Goal: Transaction & Acquisition: Purchase product/service

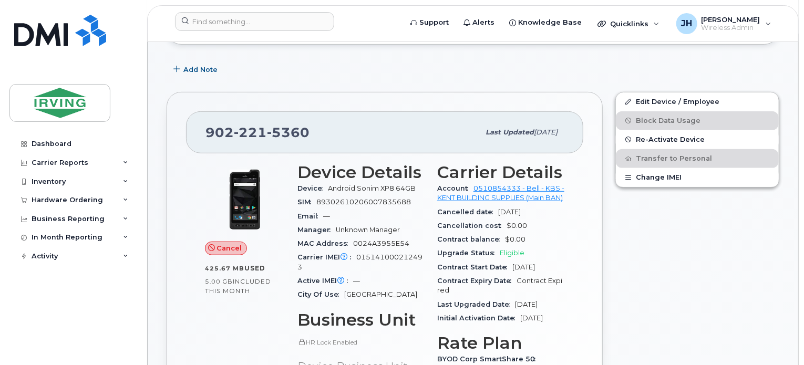
scroll to position [263, 0]
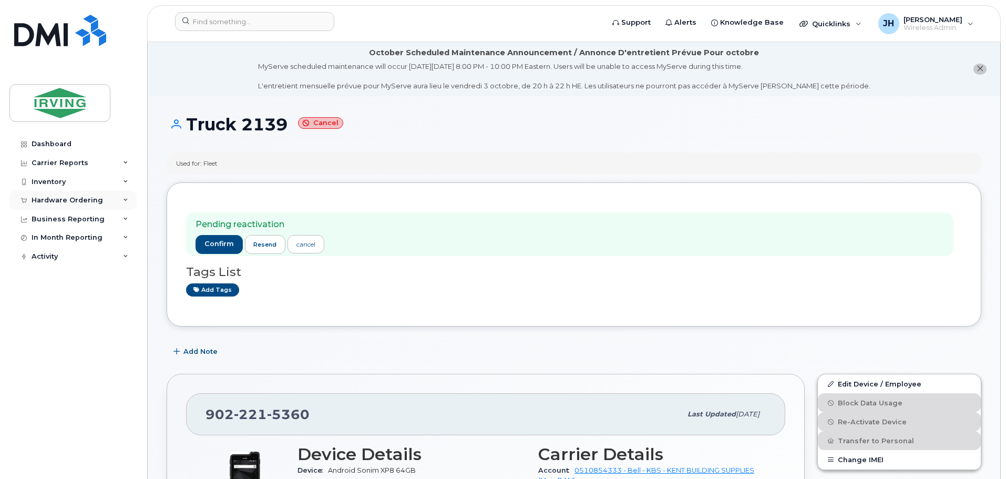
click at [56, 197] on div "Hardware Ordering" at bounding box center [67, 200] width 71 height 8
click at [44, 237] on div "Orders" at bounding box center [49, 239] width 26 height 9
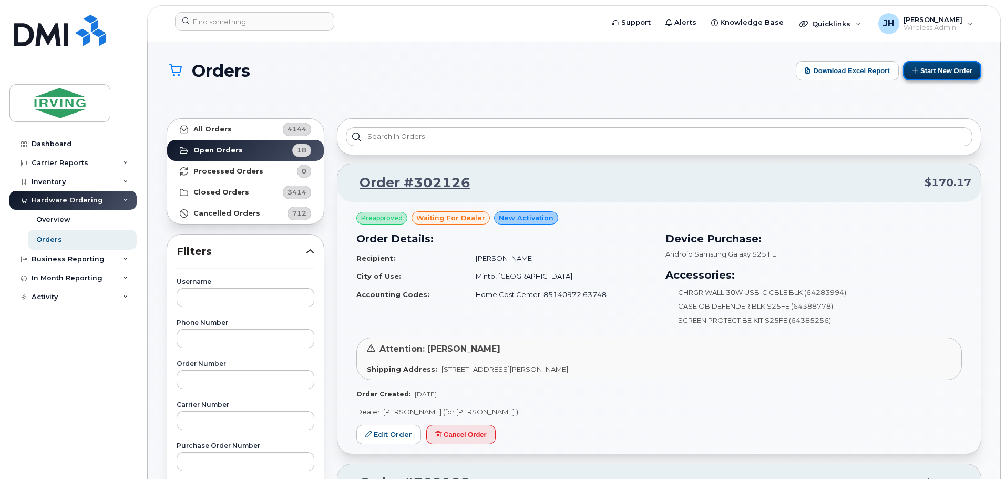
click at [803, 74] on button "Start New Order" at bounding box center [942, 70] width 78 height 19
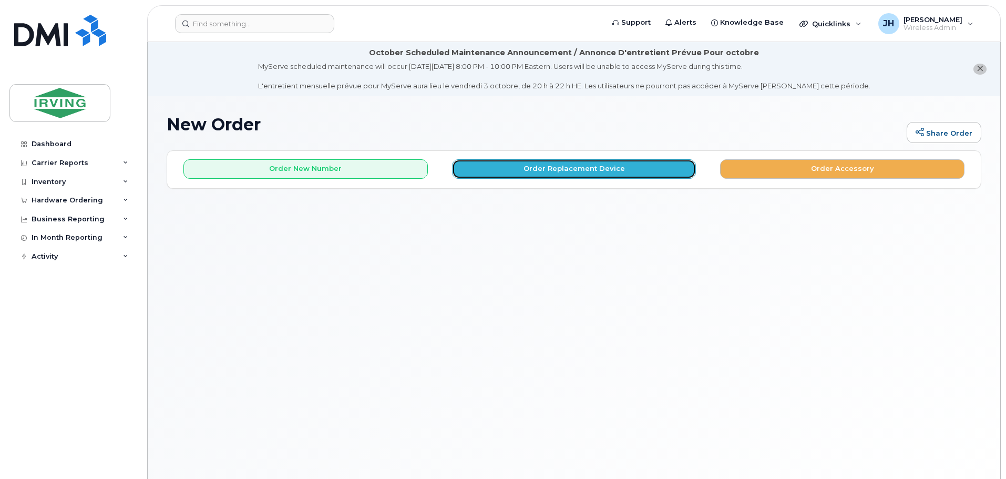
click at [525, 170] on button "Order Replacement Device" at bounding box center [574, 168] width 244 height 19
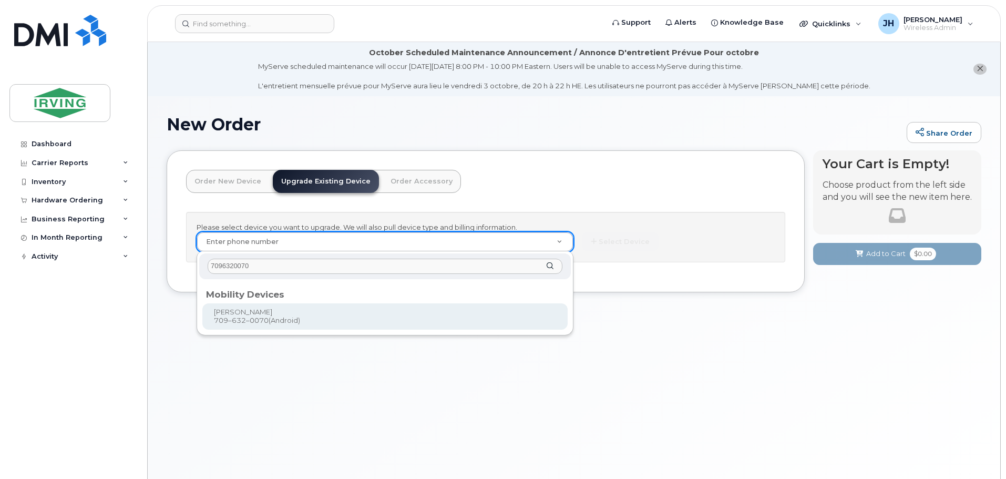
type input "7096320070"
type input "698430"
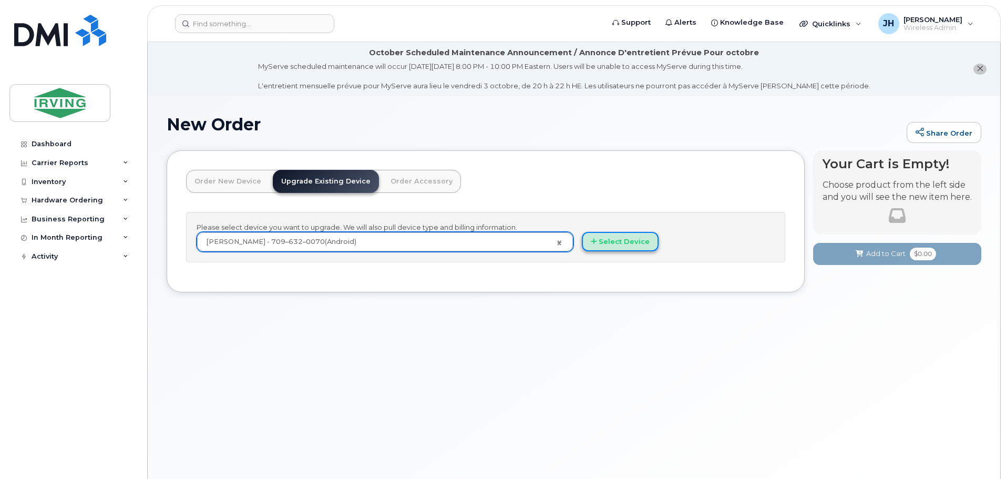
click at [622, 242] on button "Select Device" at bounding box center [620, 241] width 77 height 19
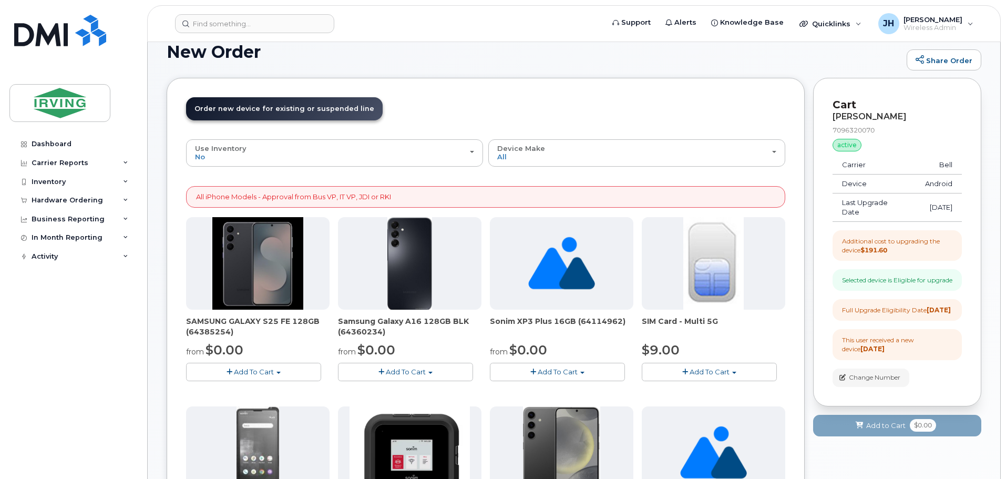
scroll to position [105, 0]
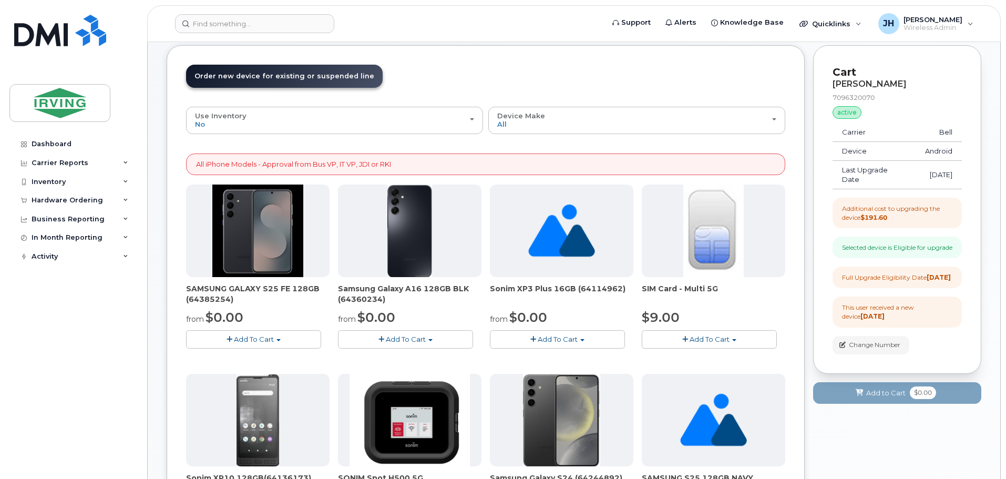
click at [258, 338] on span "Add To Cart" at bounding box center [254, 339] width 40 height 8
click at [251, 358] on link "$0.00 - 3 year term – Voice & Data(128gb)" at bounding box center [272, 358] width 166 height 13
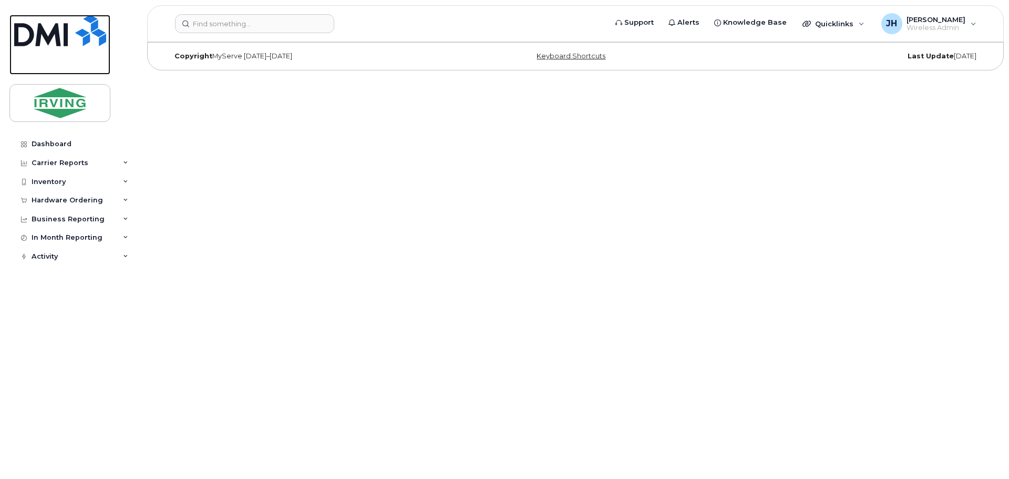
click at [42, 35] on img at bounding box center [60, 31] width 92 height 32
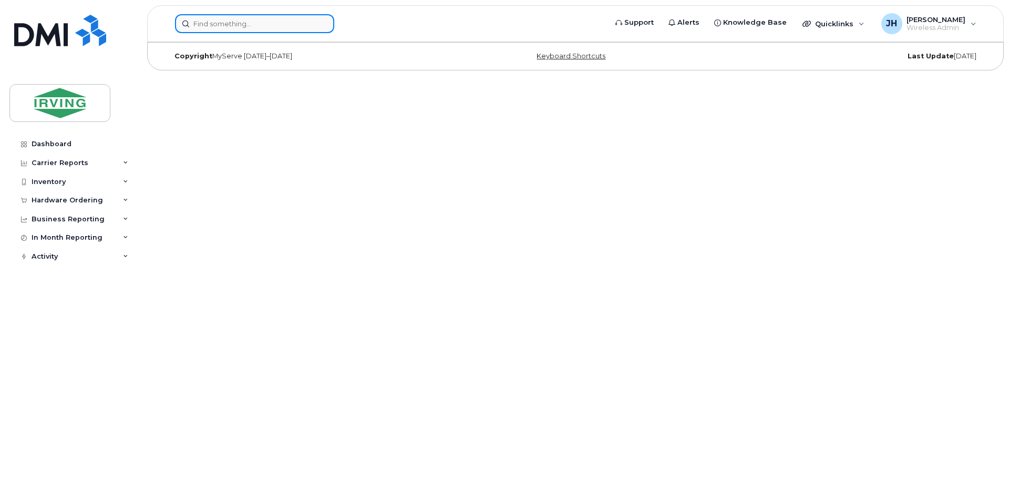
click at [269, 27] on input at bounding box center [254, 23] width 159 height 19
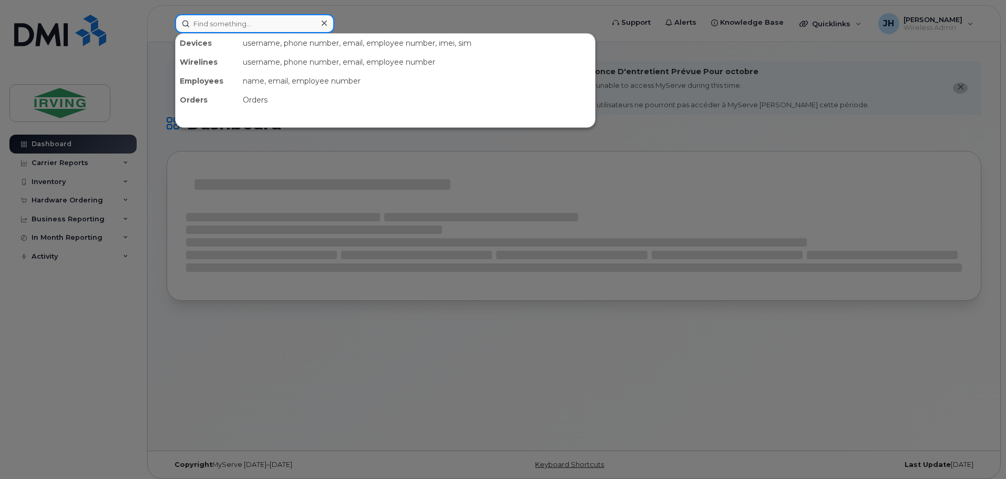
click at [269, 27] on input at bounding box center [254, 23] width 159 height 19
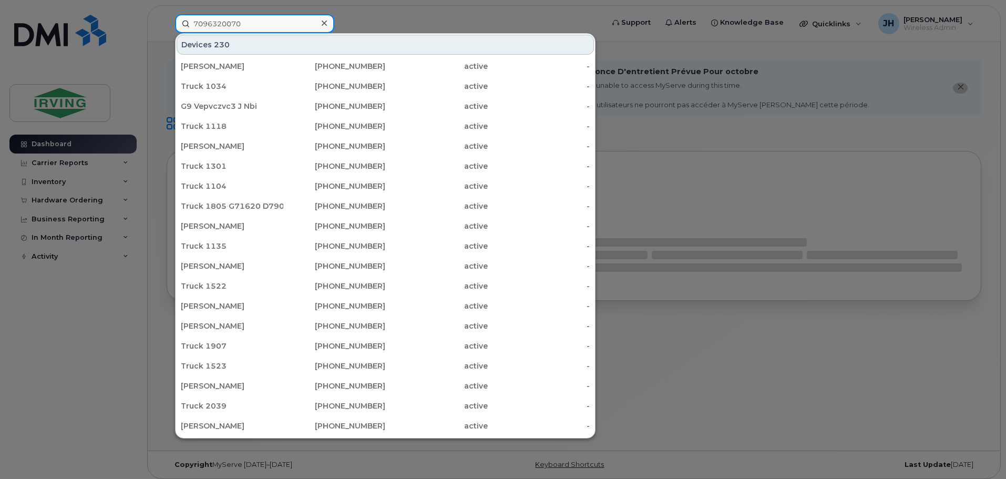
type input "7096320070"
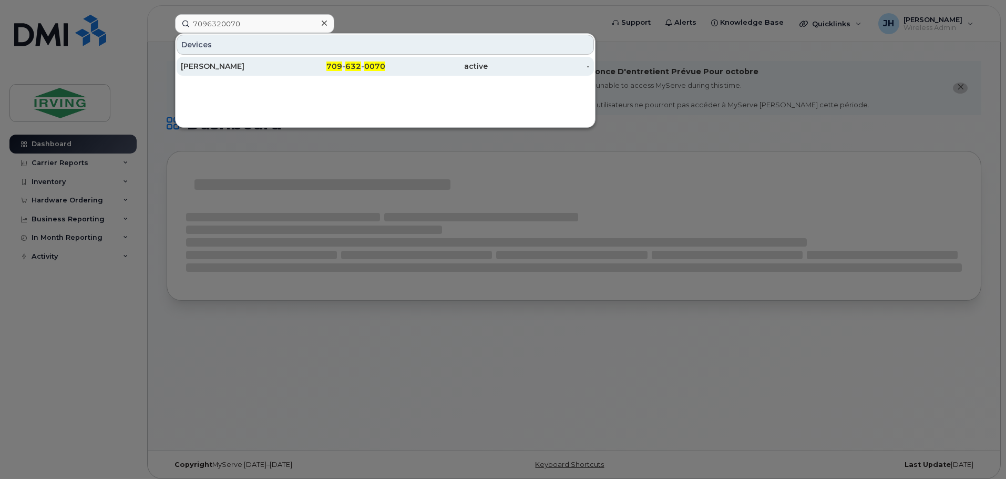
click at [241, 64] on div "[PERSON_NAME]" at bounding box center [232, 66] width 102 height 11
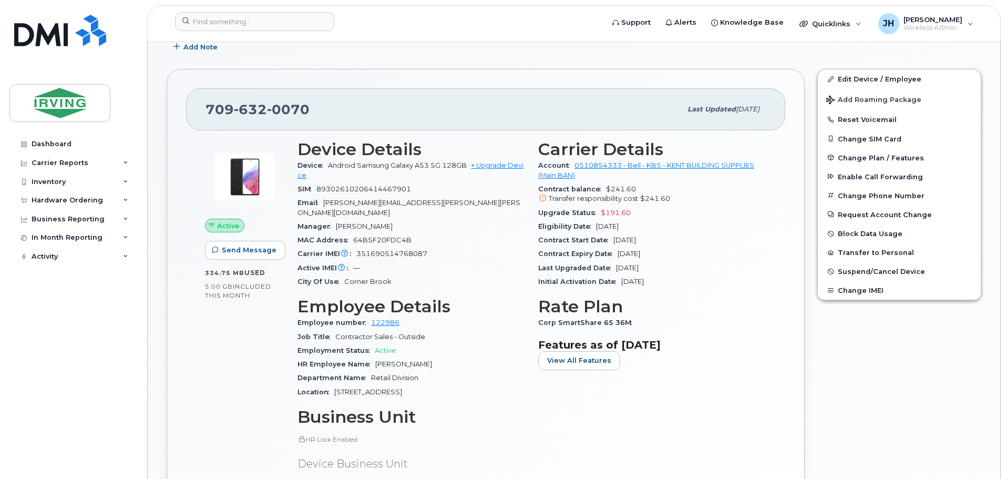
scroll to position [263, 0]
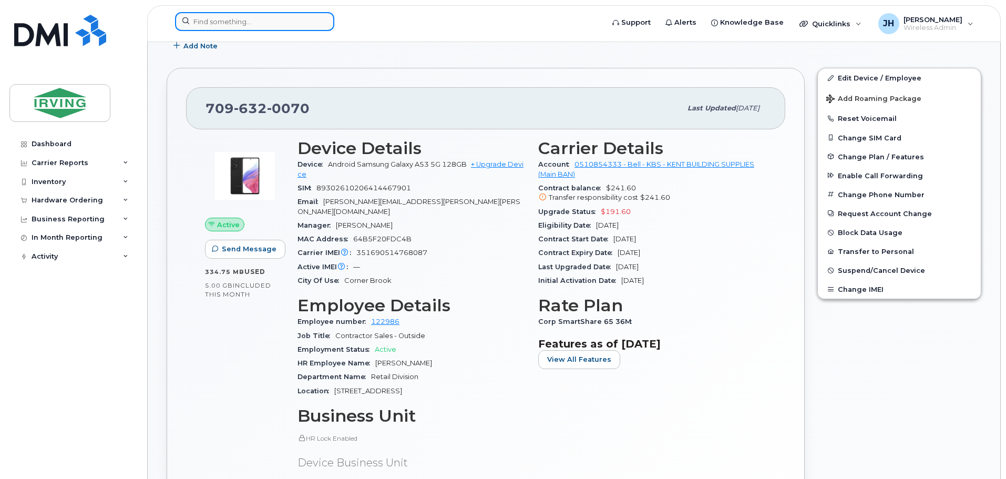
click at [255, 22] on input at bounding box center [254, 21] width 159 height 19
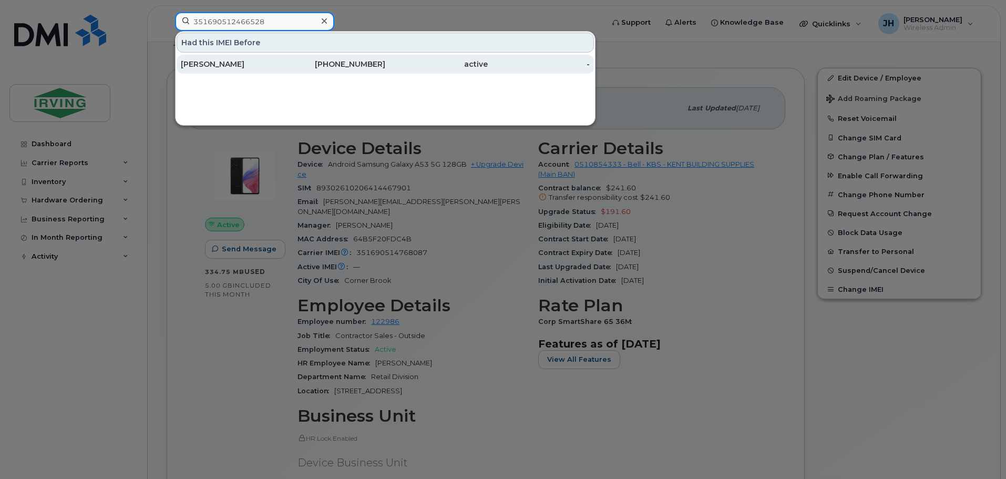
type input "351690512466528"
click at [269, 60] on div "[PERSON_NAME]" at bounding box center [232, 64] width 102 height 11
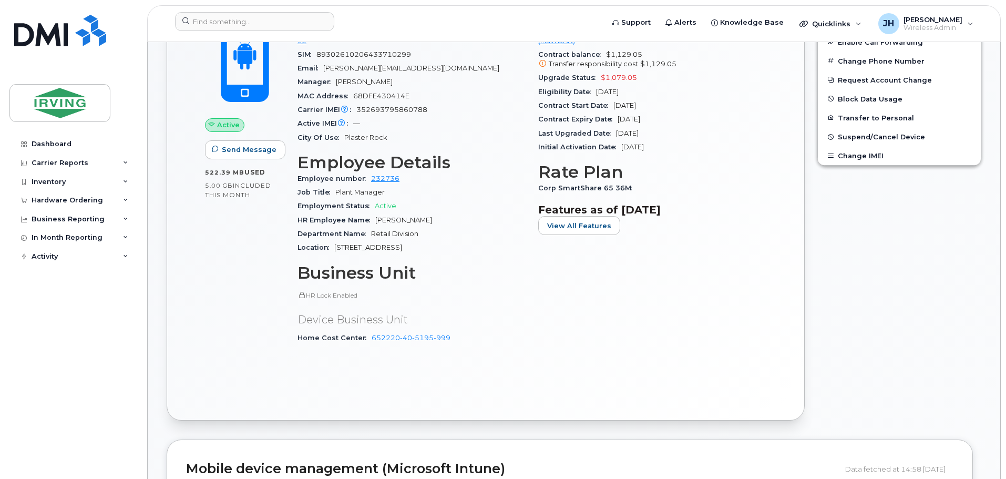
scroll to position [368, 0]
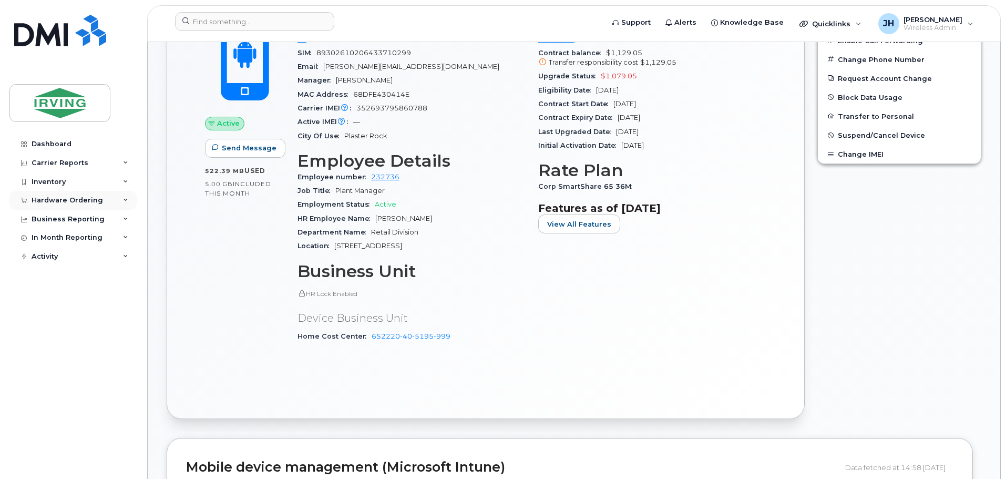
click at [60, 201] on div "Hardware Ordering" at bounding box center [67, 200] width 71 height 8
click at [56, 241] on div "Orders" at bounding box center [49, 239] width 26 height 9
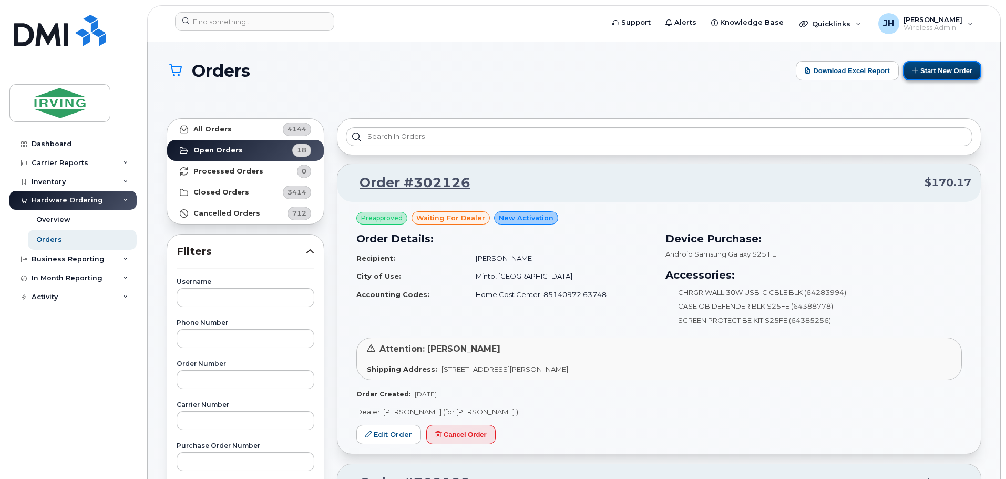
click at [924, 71] on button "Start New Order" at bounding box center [942, 70] width 78 height 19
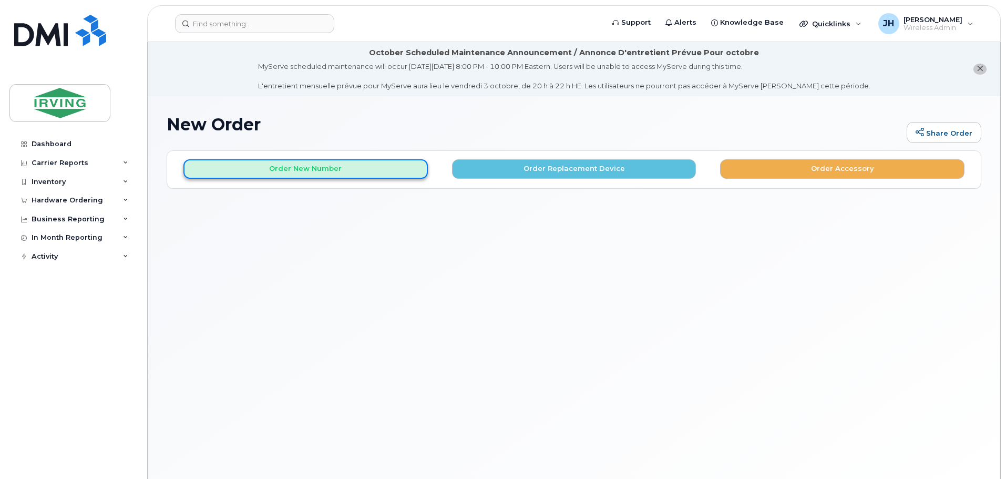
click at [323, 165] on button "Order New Number" at bounding box center [305, 168] width 244 height 19
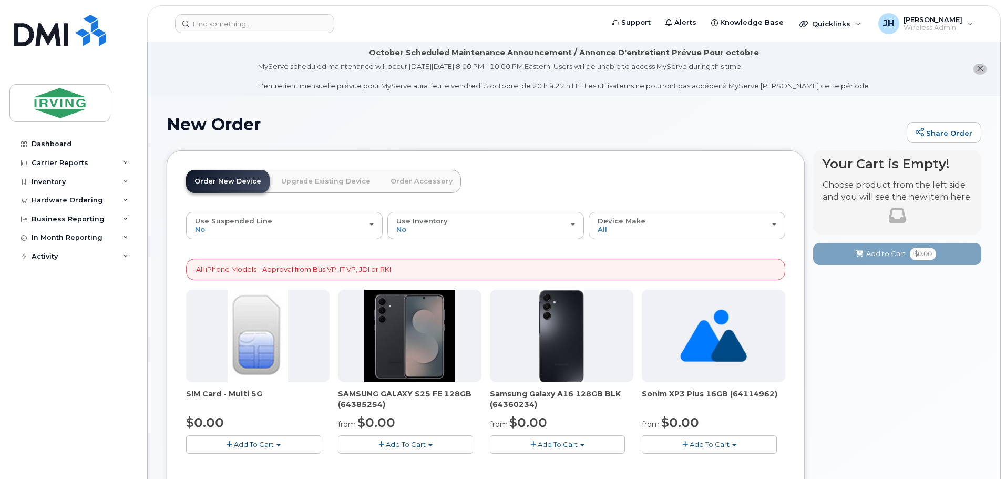
click at [400, 444] on span "Add To Cart" at bounding box center [406, 444] width 40 height 8
click at [400, 463] on link "$0.00 - 3 year term – Voice & Data(128gb)" at bounding box center [423, 463] width 166 height 13
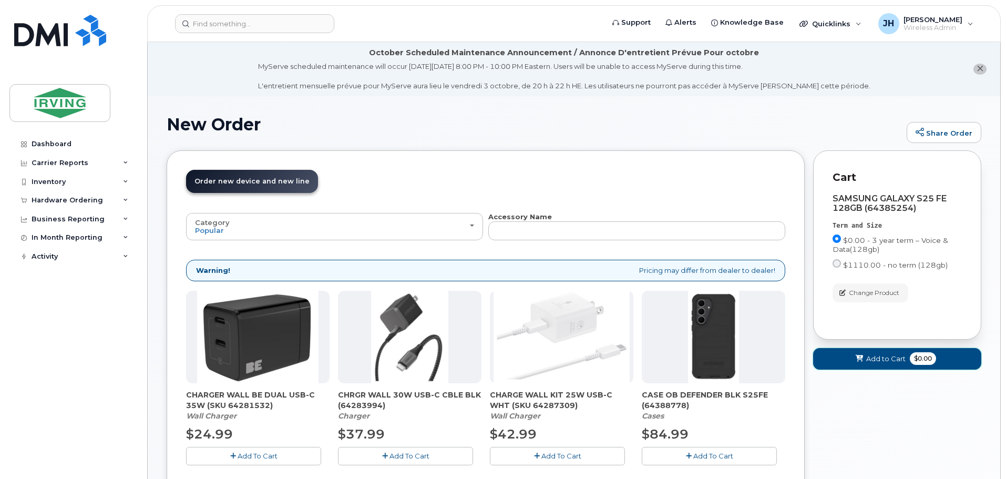
click at [878, 362] on span "Add to Cart" at bounding box center [885, 359] width 39 height 10
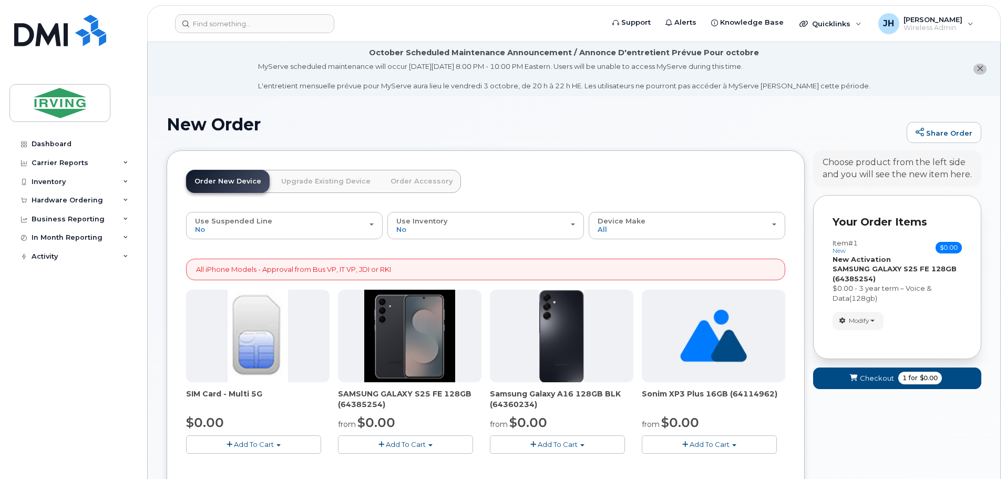
click at [430, 185] on link "Order Accessory" at bounding box center [421, 181] width 79 height 23
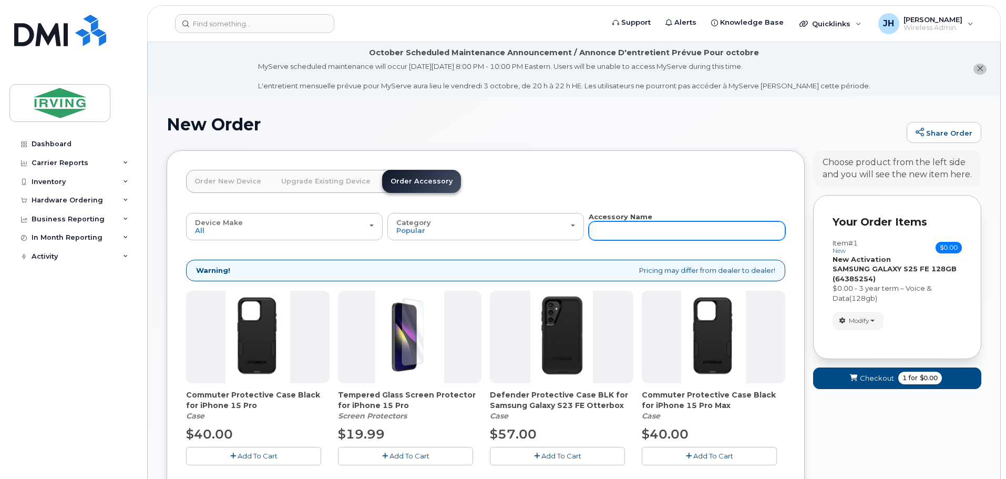
click at [636, 235] on input "text" at bounding box center [686, 230] width 196 height 19
type input "charger"
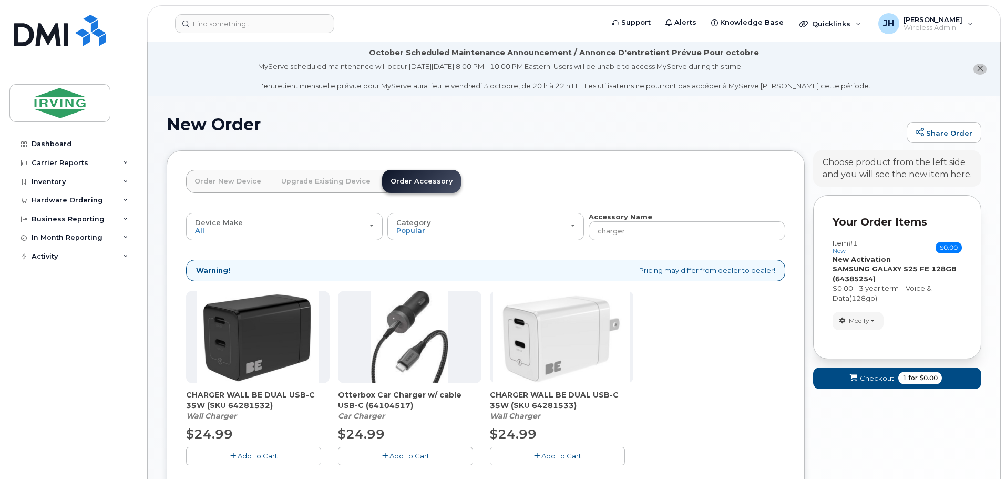
click at [221, 451] on button "Add To Cart" at bounding box center [253, 456] width 135 height 18
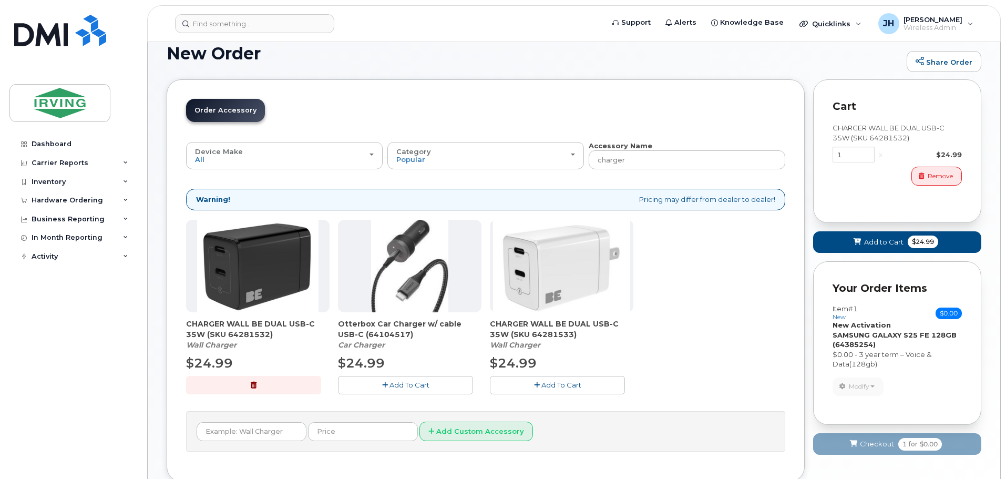
scroll to position [105, 0]
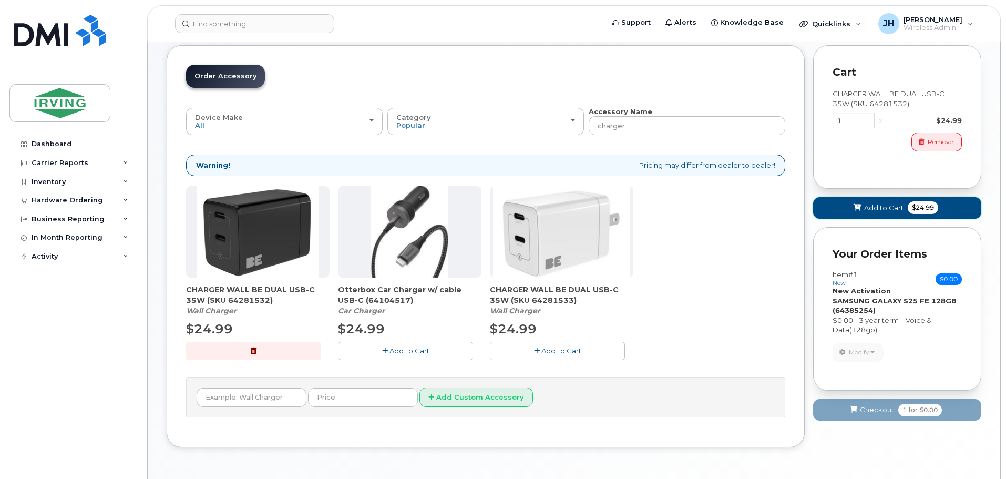
click at [882, 203] on span "Add to Cart" at bounding box center [883, 208] width 39 height 10
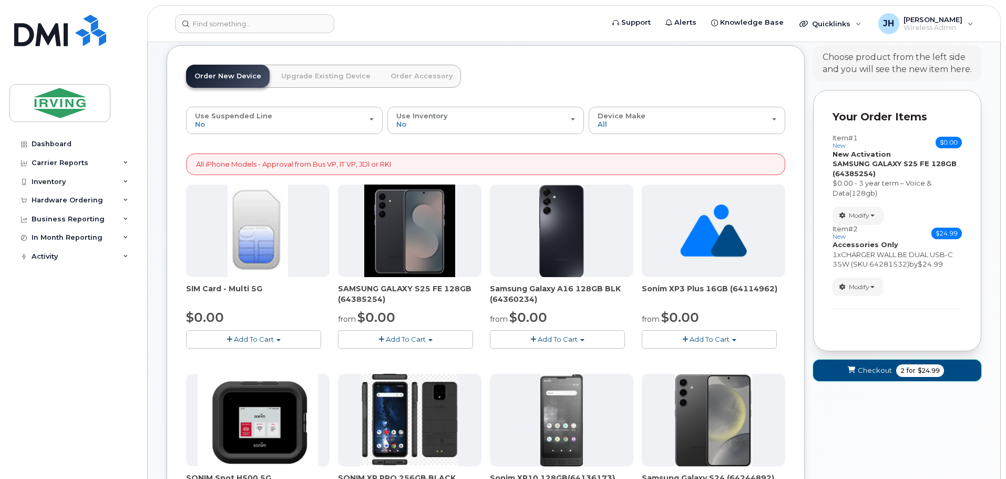
click at [872, 370] on span "Checkout" at bounding box center [874, 370] width 34 height 10
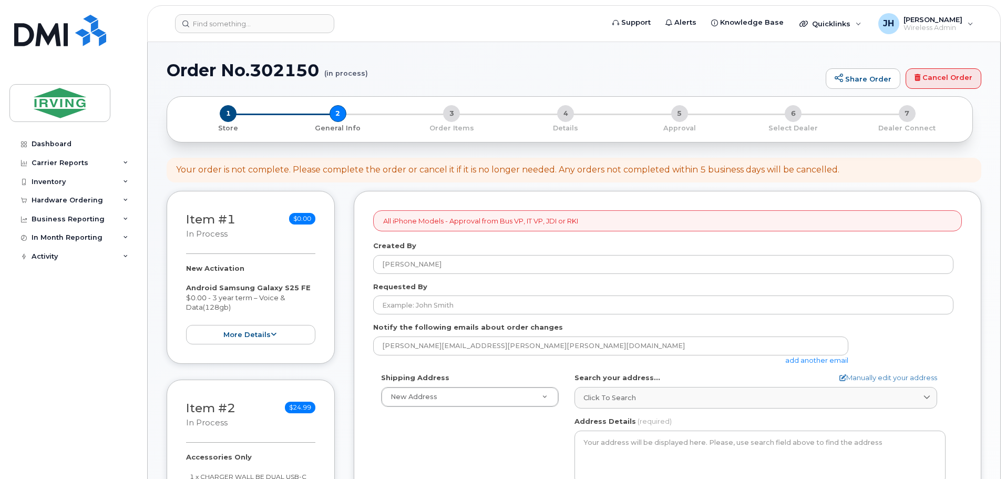
select select
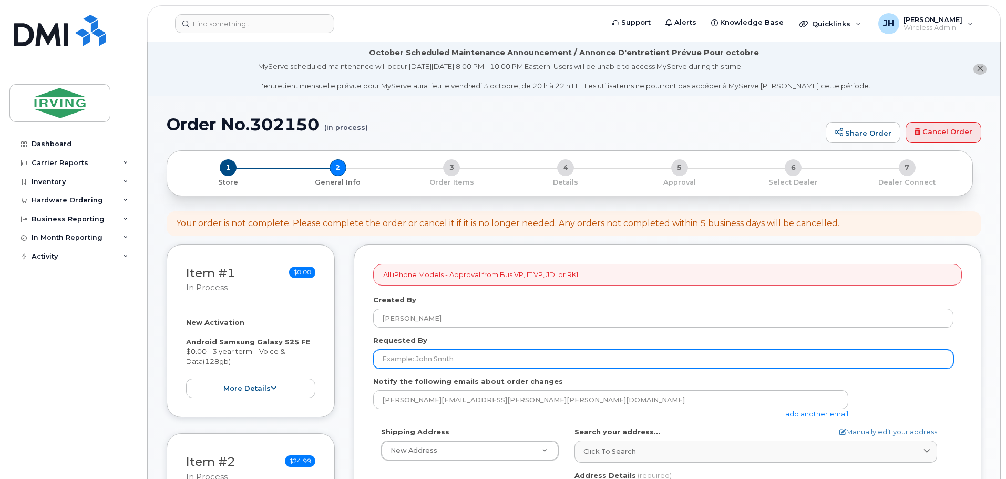
click at [410, 359] on input "Requested By" at bounding box center [663, 358] width 580 height 19
type input "[PERSON_NAME]"
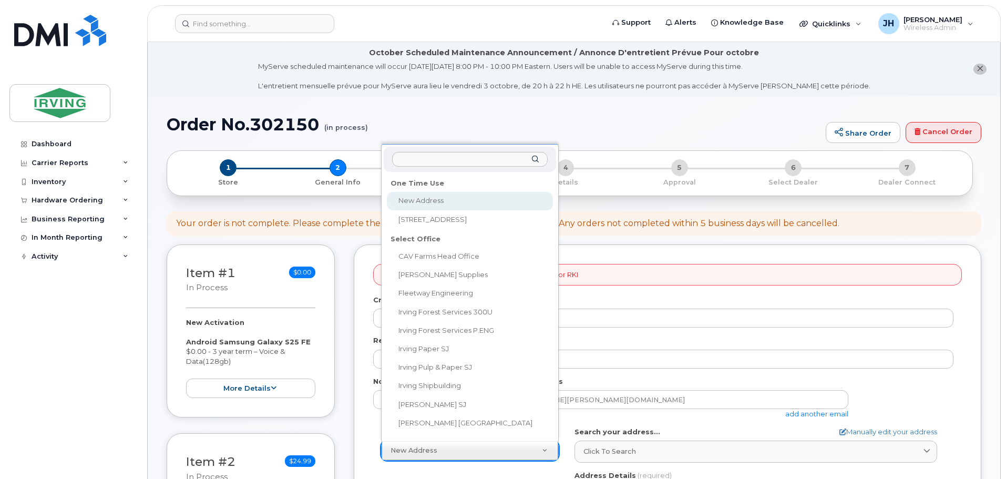
scroll to position [8, 0]
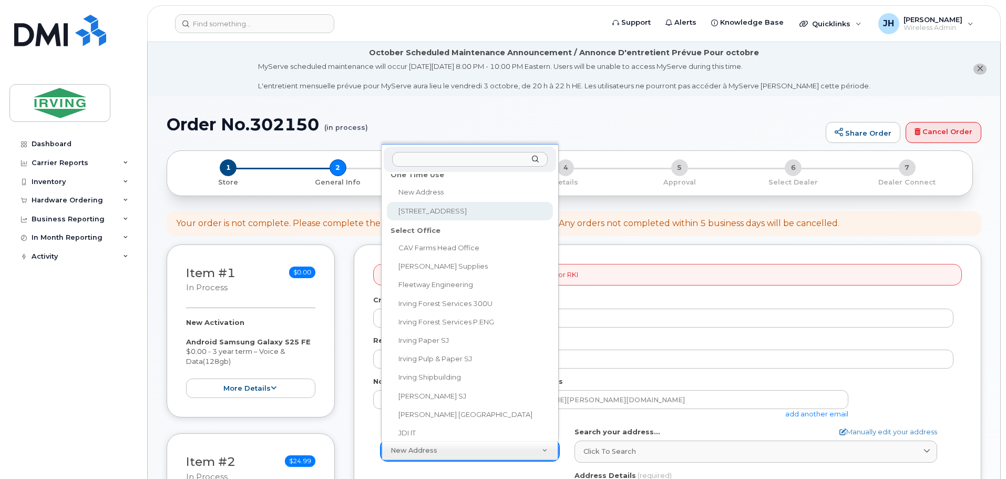
select select "300 Union St"
type textarea "300 Union St SAINT JOHN NB E2L 4Z2 CANADA"
type input "9th floor"
type input "[PERSON_NAME]"
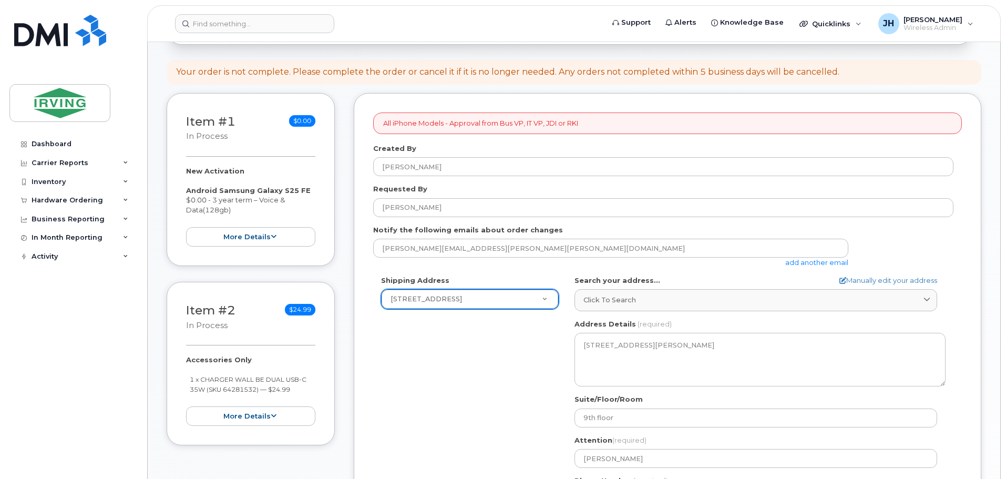
scroll to position [210, 0]
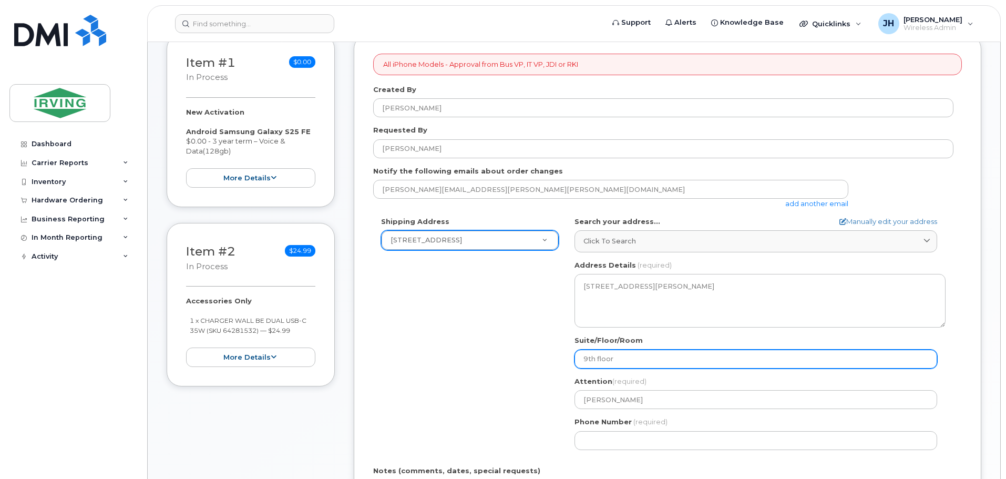
click at [587, 357] on input "9th floor" at bounding box center [755, 358] width 363 height 19
select select
type input "th floor"
select select
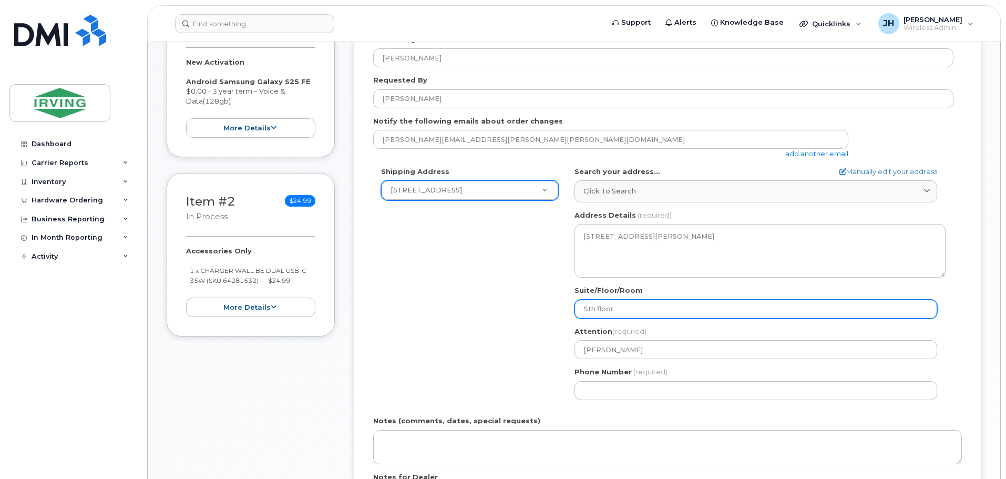
scroll to position [263, 0]
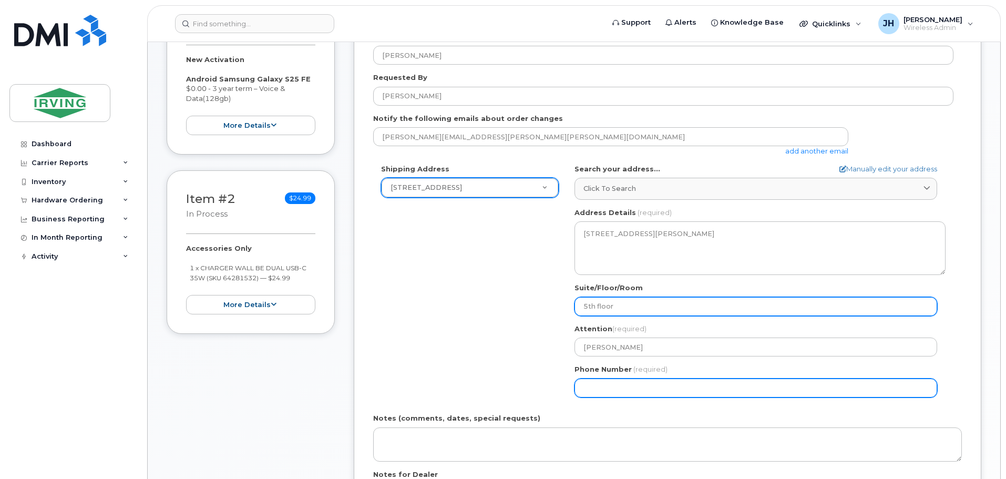
type input "5th floor"
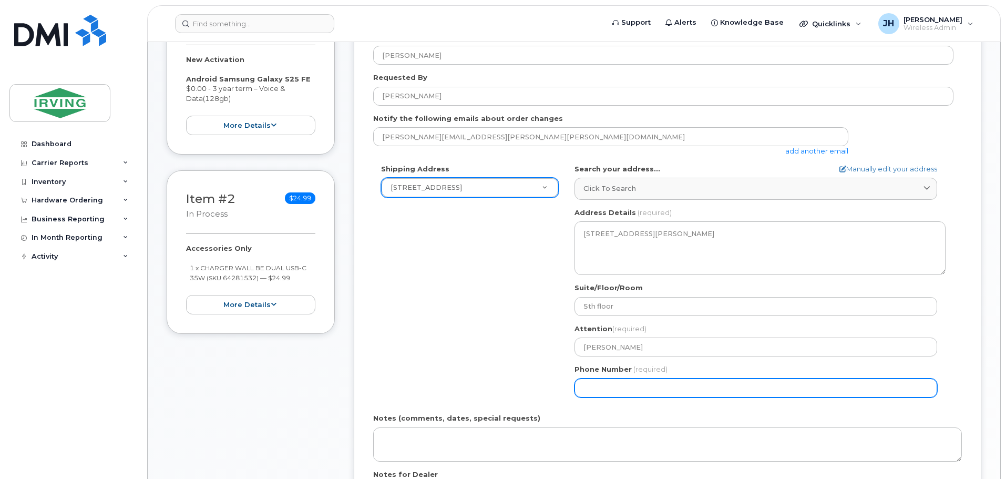
click at [624, 390] on input "Phone Number" at bounding box center [755, 387] width 363 height 19
select select
type input "506633377"
select select
type input "5066333779"
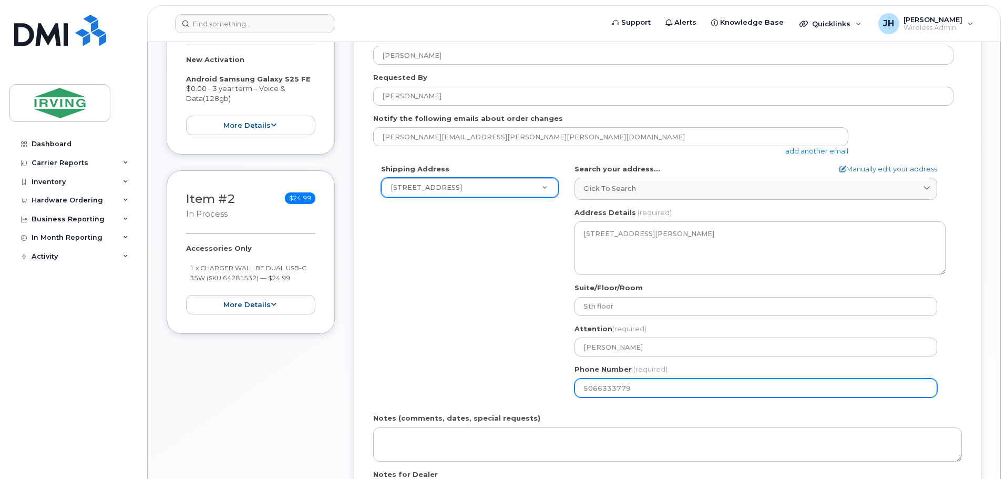
select select
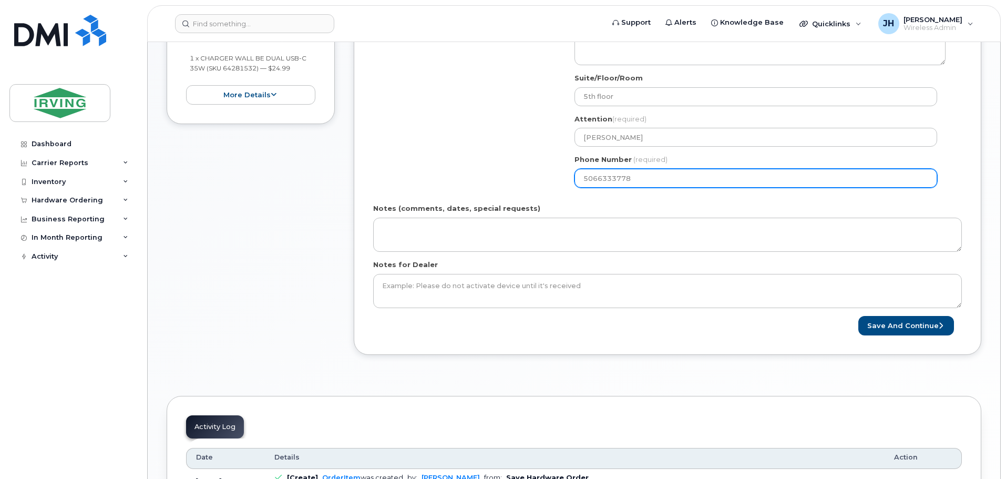
scroll to position [473, 0]
type input "5066333778"
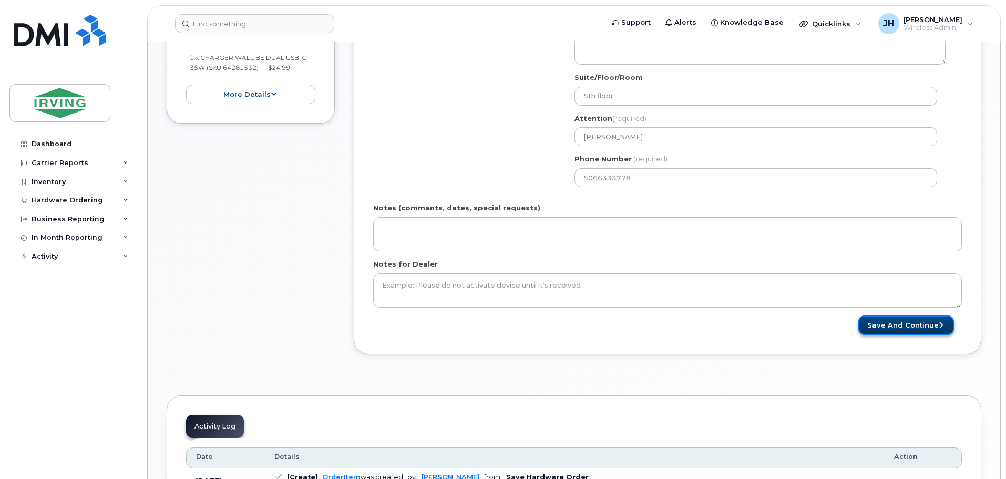
click at [952, 323] on button "Save and Continue" at bounding box center [906, 324] width 96 height 19
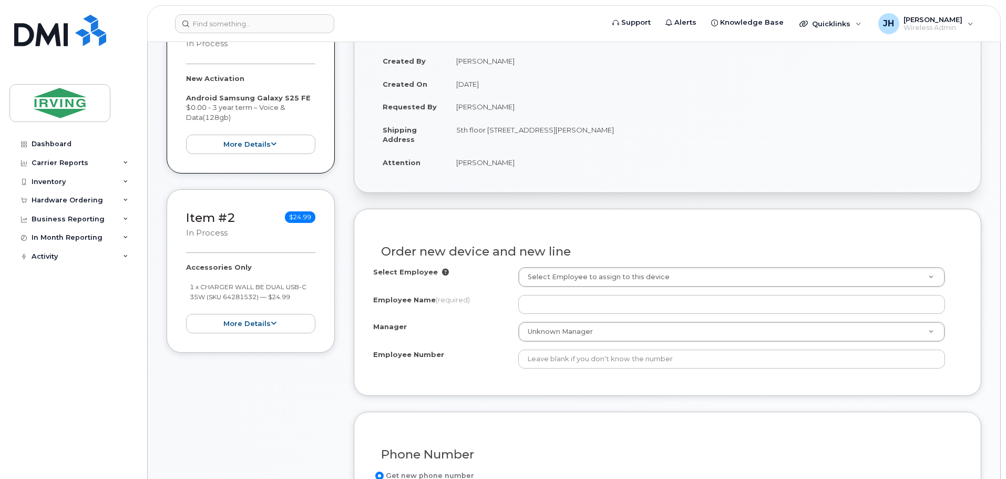
scroll to position [263, 0]
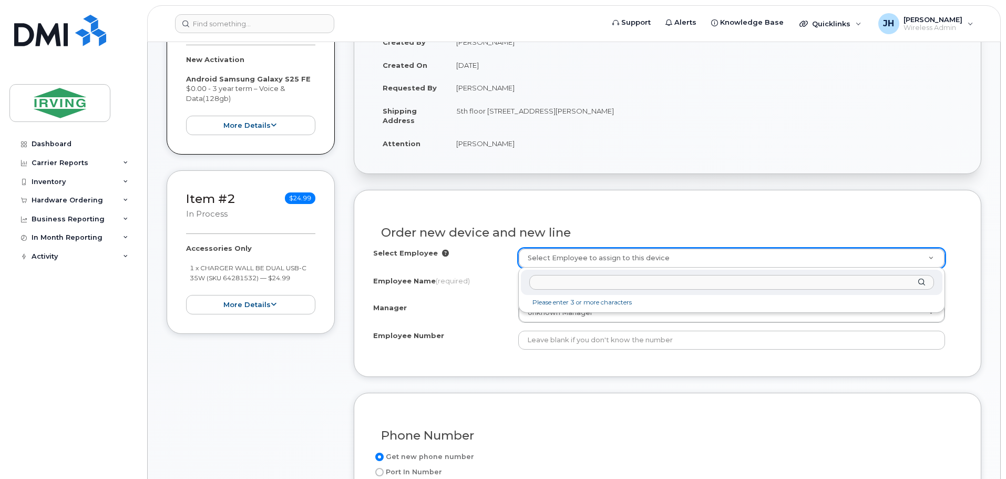
click at [556, 283] on input "text" at bounding box center [731, 282] width 405 height 15
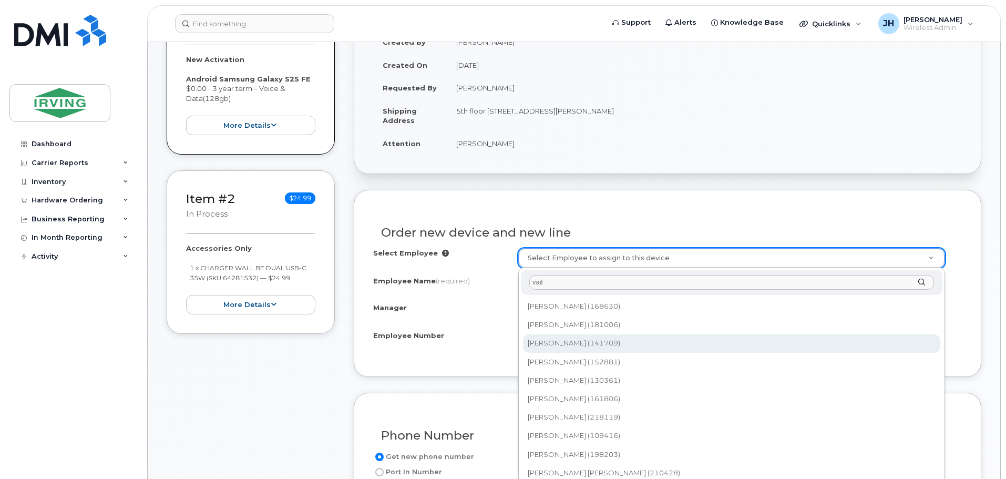
type input "vail"
type input "1477055"
type input "[PERSON_NAME]"
type input "141709"
type input "4311090240"
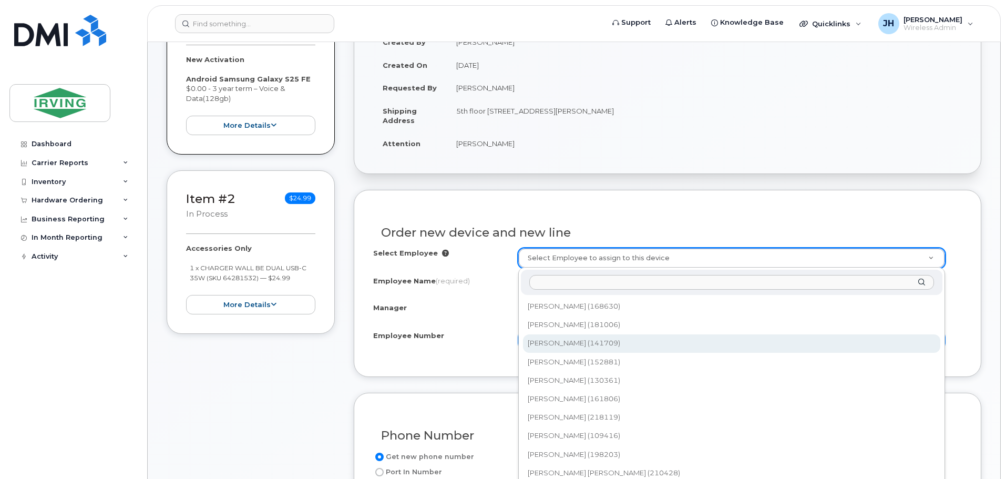
select select "1446845"
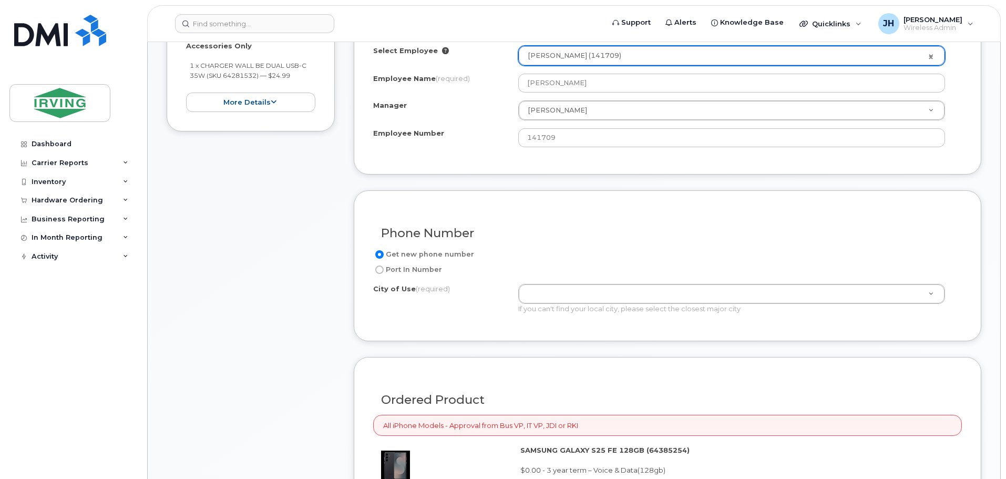
scroll to position [473, 0]
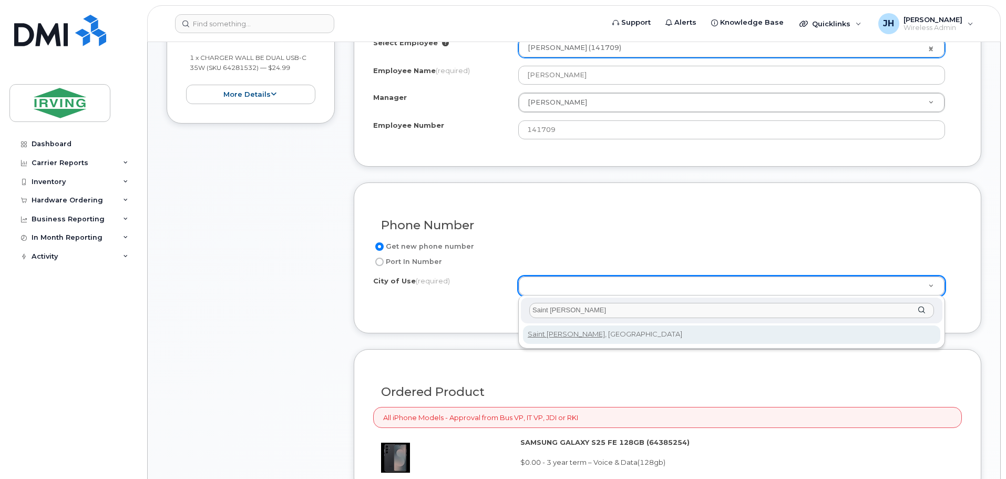
type input "Saint John"
type input "2008"
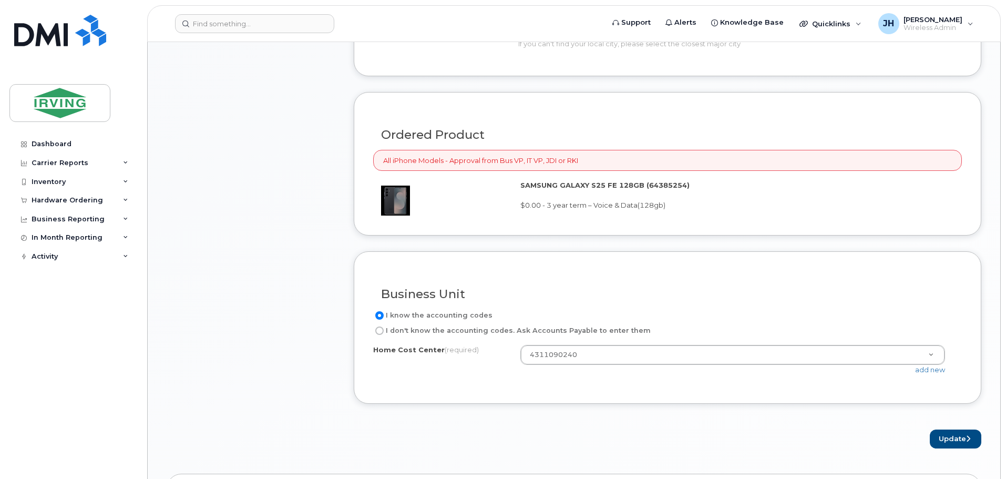
scroll to position [736, 0]
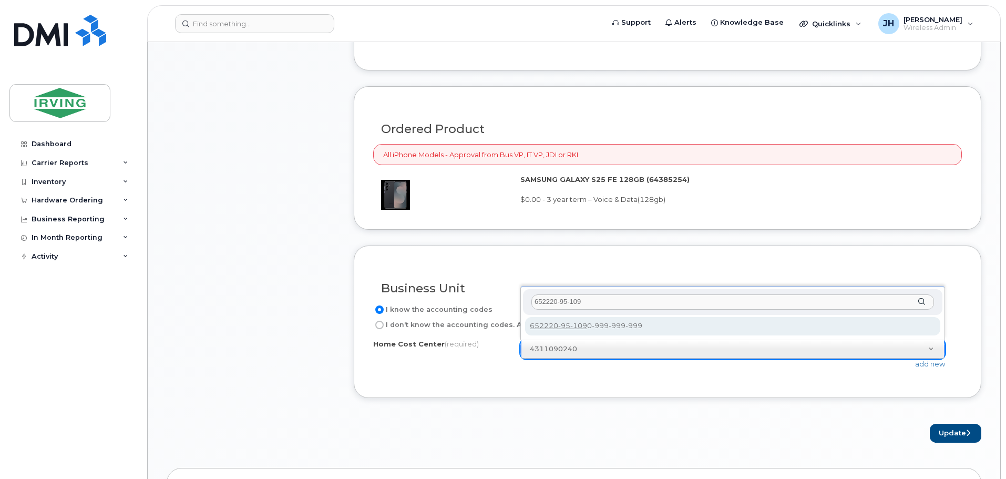
type input "652220-95-109"
type input "652220-95-1090-999-999-999"
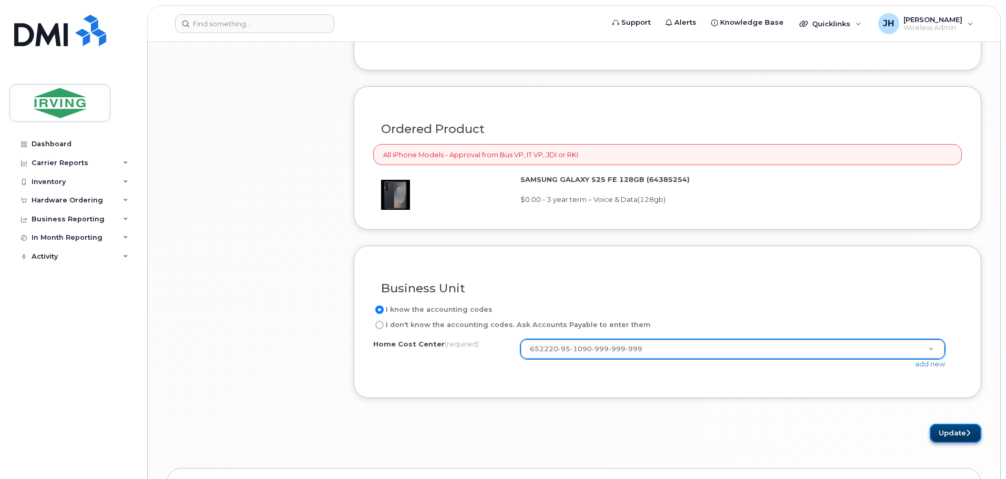
click at [956, 433] on button "Update" at bounding box center [954, 432] width 51 height 19
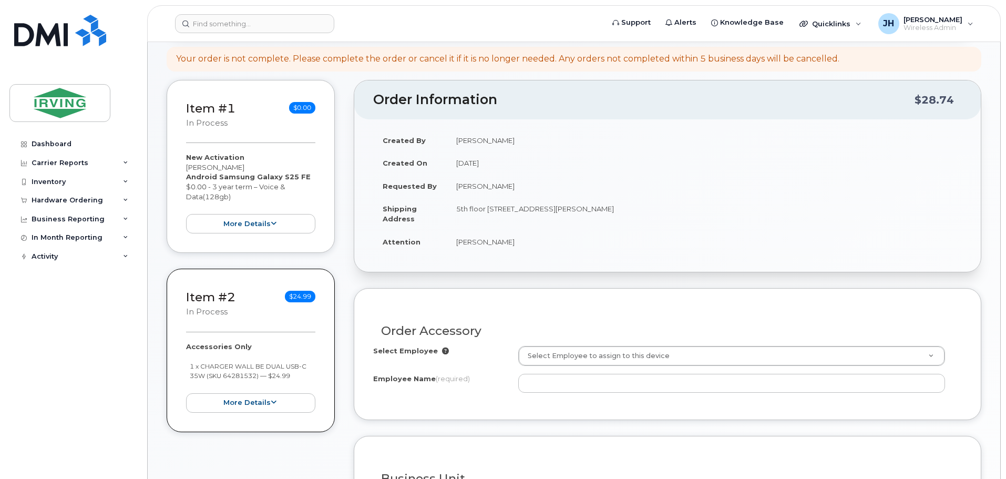
scroll to position [210, 0]
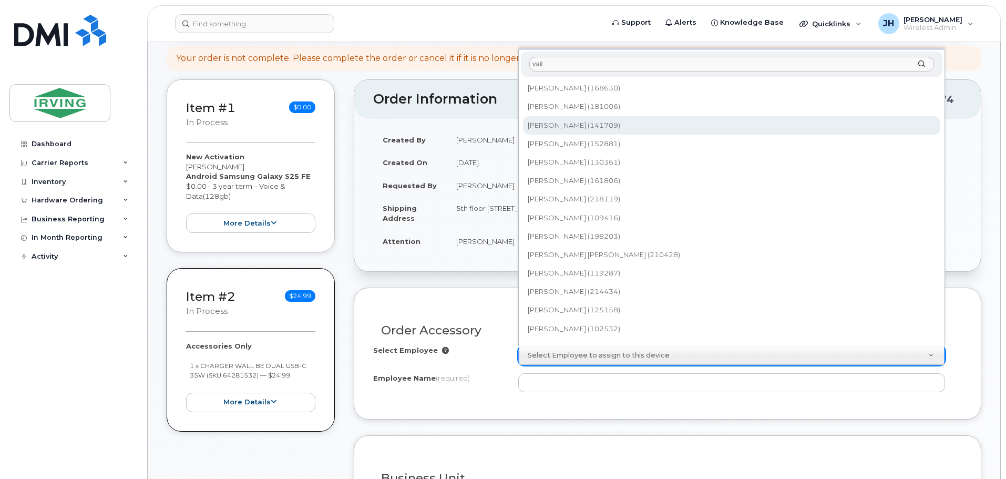
type input "vail"
type input "1477055"
type input "[PERSON_NAME]"
type input "4311090240"
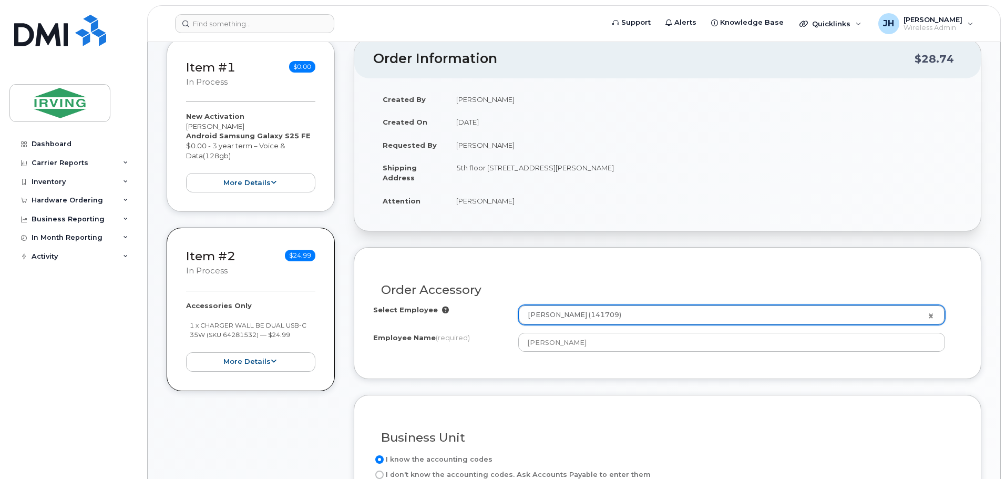
scroll to position [420, 0]
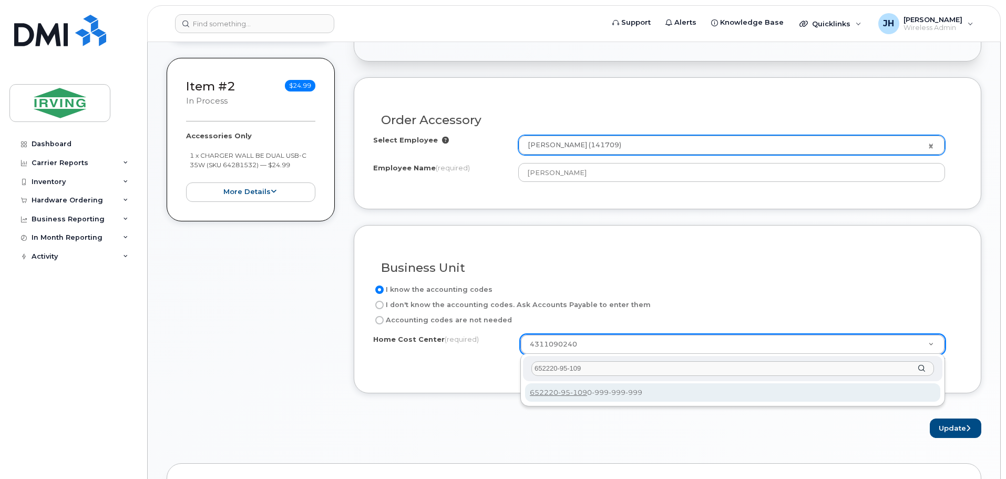
type input "652220-95-109"
type input "652220-95-1090-999-999-999"
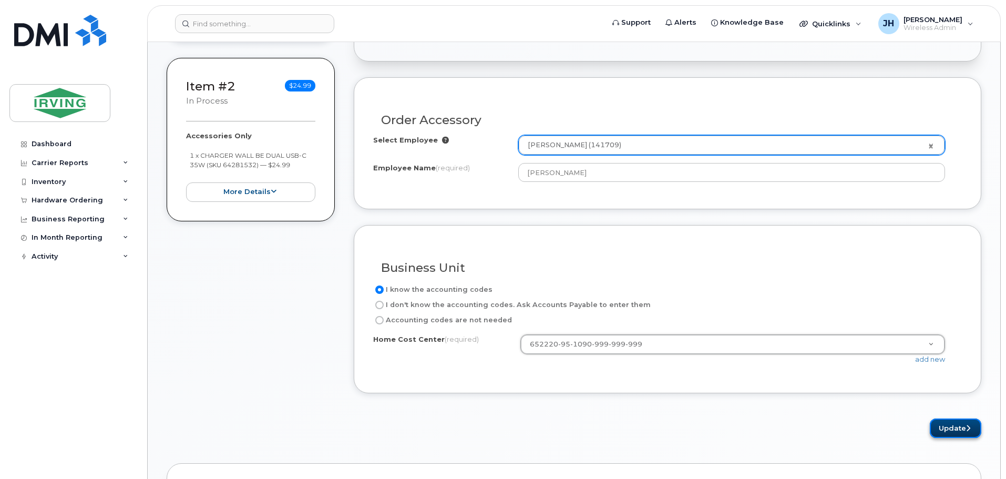
click at [956, 426] on button "Update" at bounding box center [954, 427] width 51 height 19
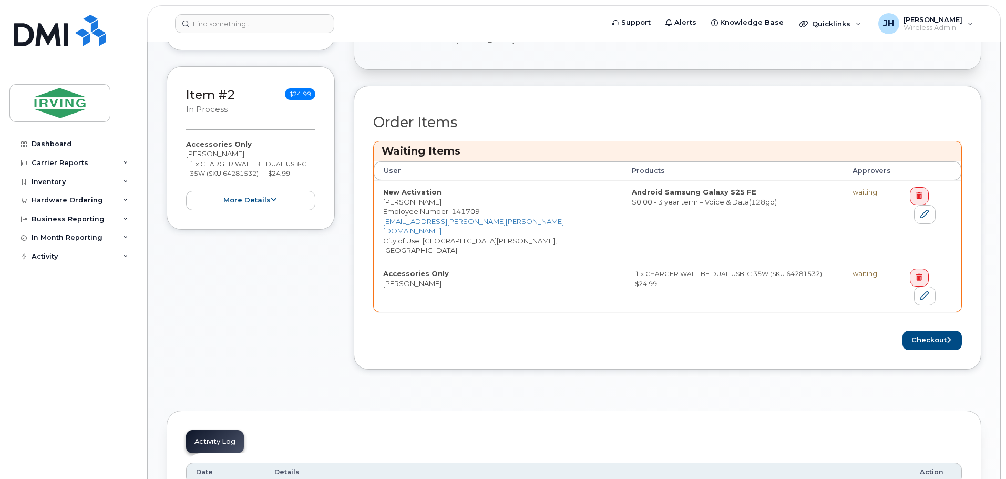
scroll to position [420, 0]
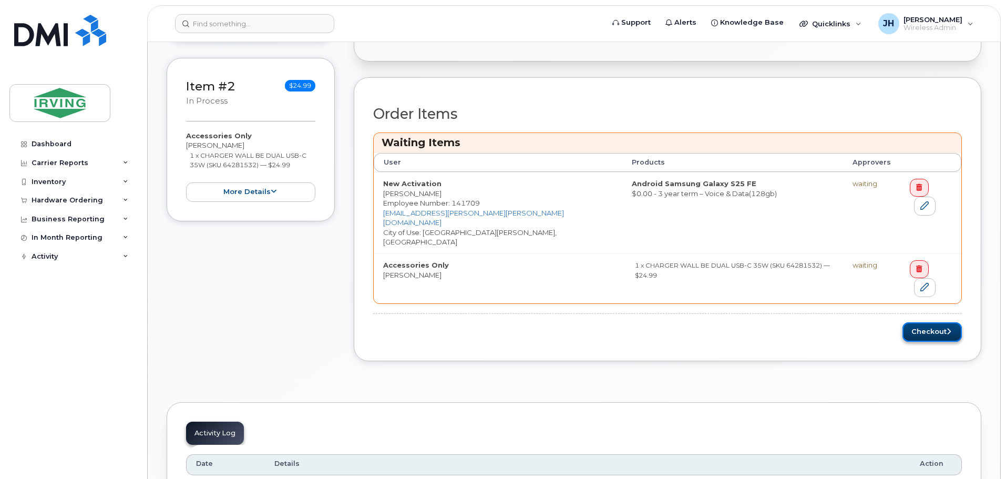
click at [936, 322] on button "Checkout" at bounding box center [931, 331] width 59 height 19
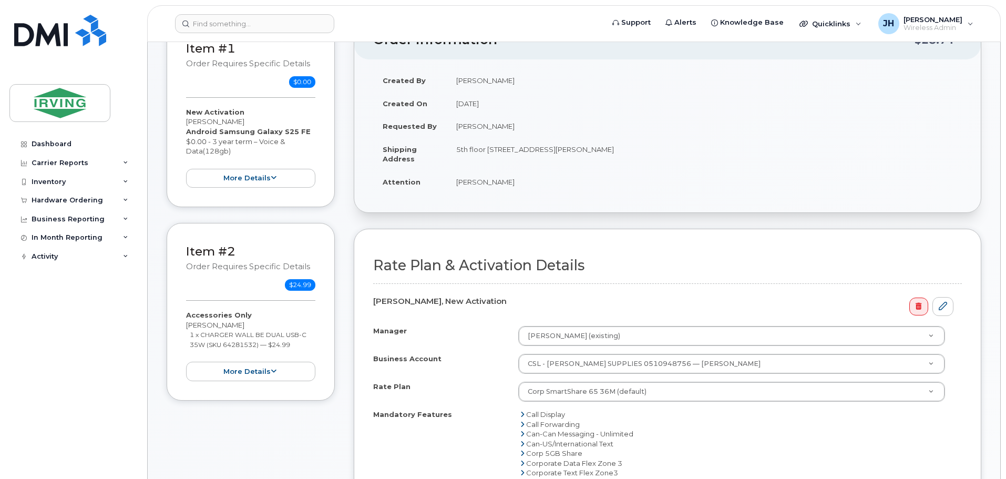
scroll to position [210, 0]
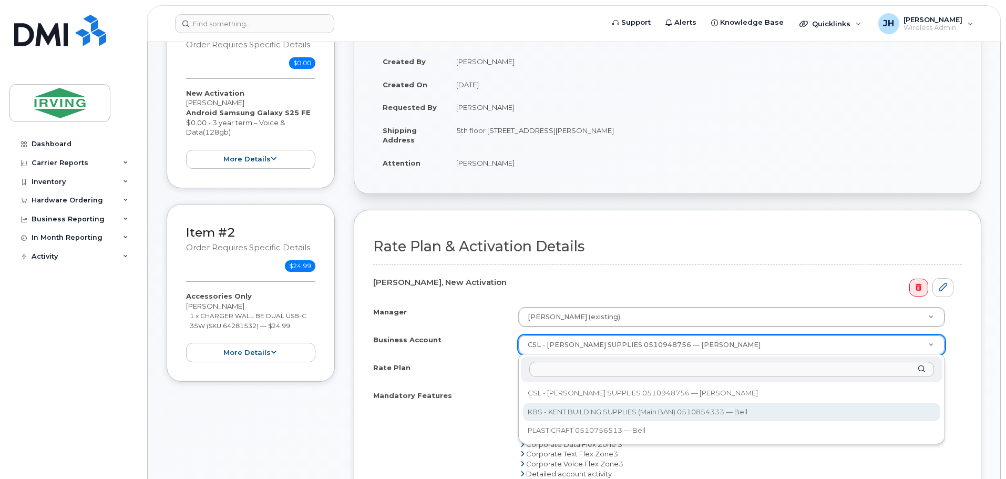
select select "11314"
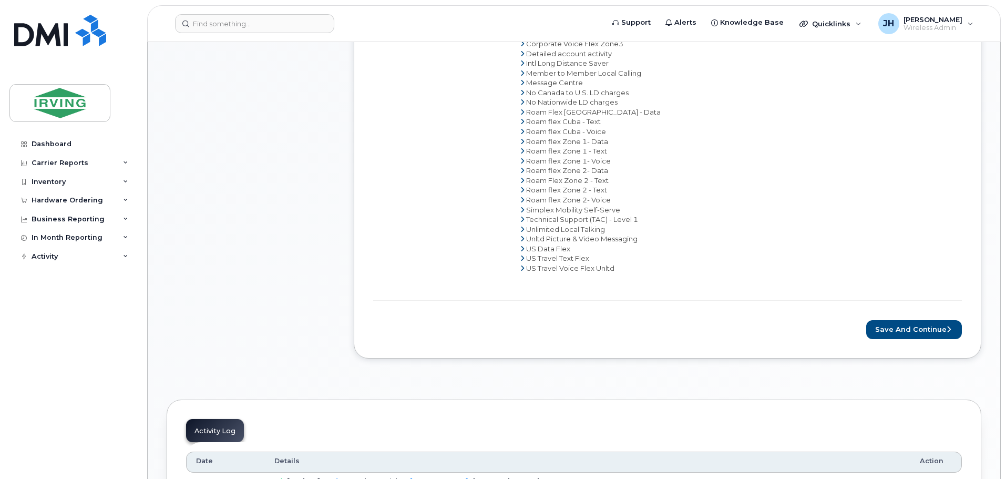
scroll to position [630, 0]
click at [897, 328] on button "Save and Continue" at bounding box center [914, 328] width 96 height 19
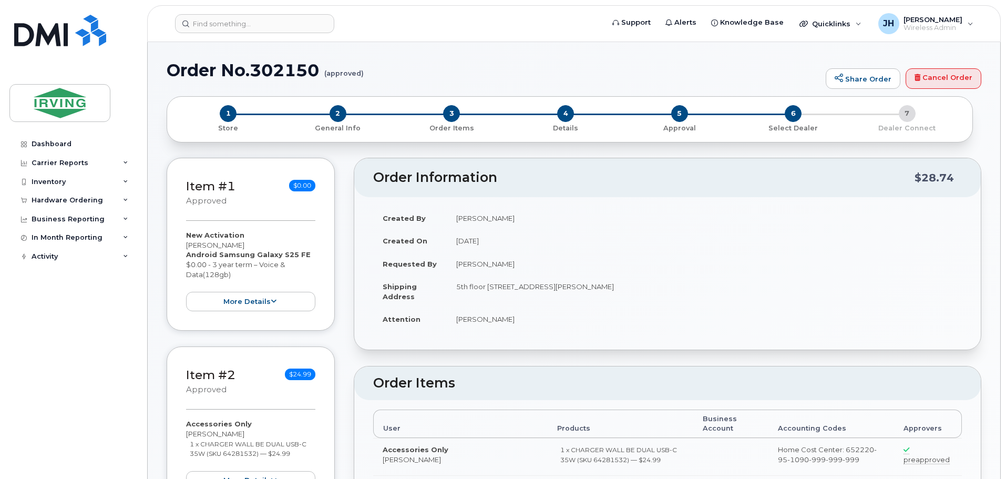
radio input "true"
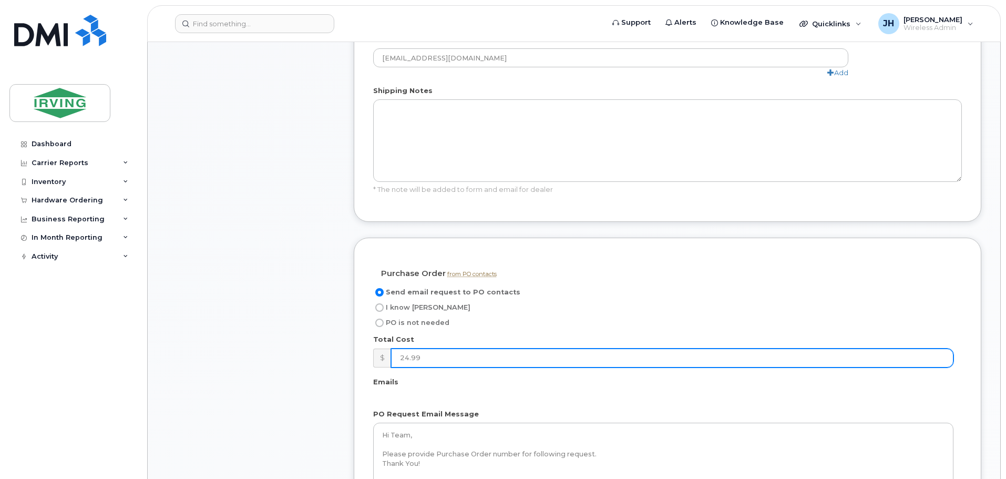
scroll to position [736, 0]
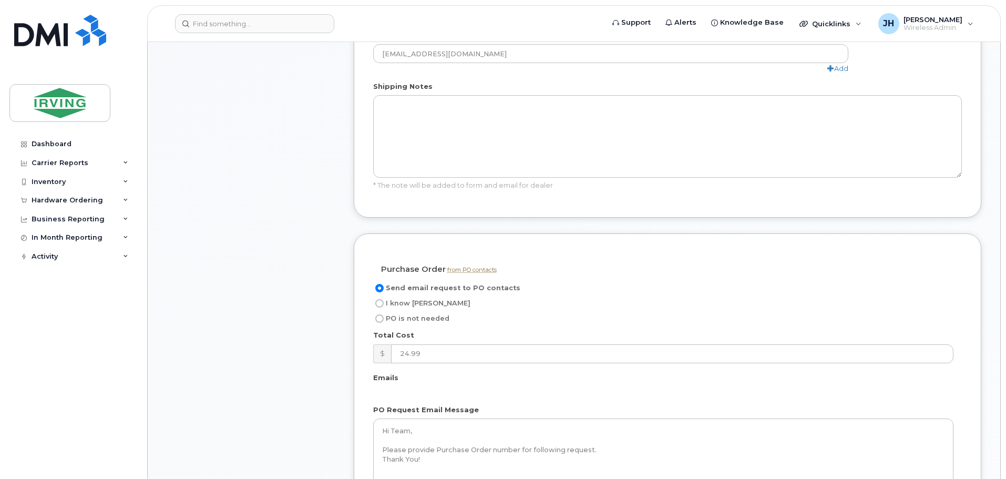
drag, startPoint x: 379, startPoint y: 296, endPoint x: 399, endPoint y: 319, distance: 31.3
click at [379, 299] on input "I know [PERSON_NAME]" at bounding box center [379, 303] width 8 height 8
radio input "true"
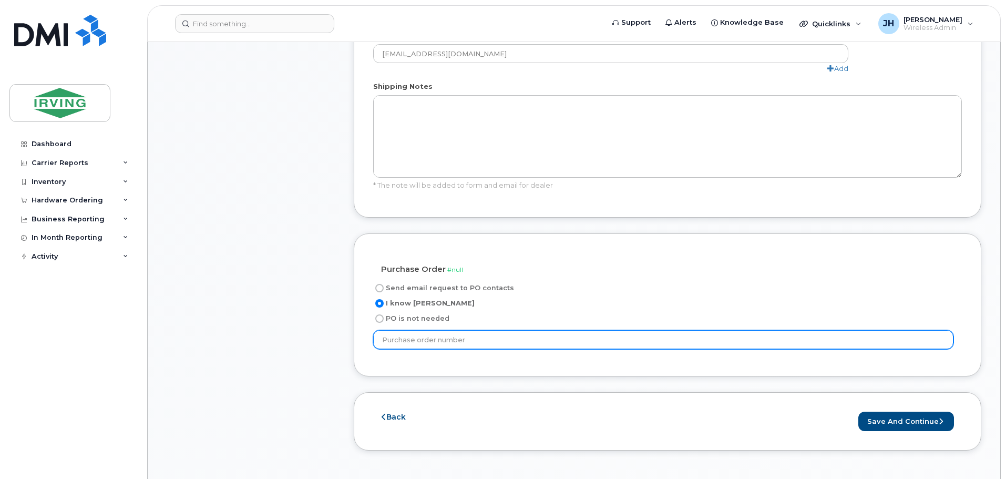
click at [468, 331] on input "text" at bounding box center [663, 339] width 580 height 19
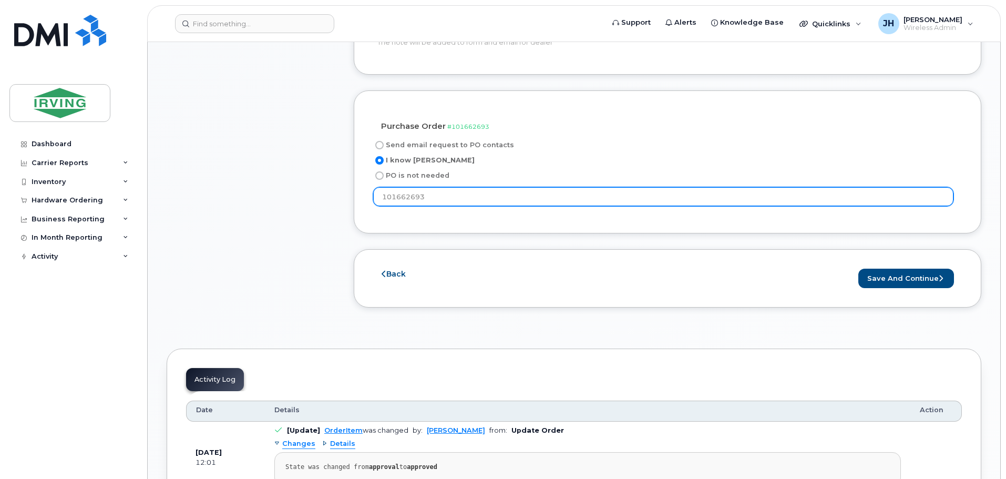
scroll to position [946, 0]
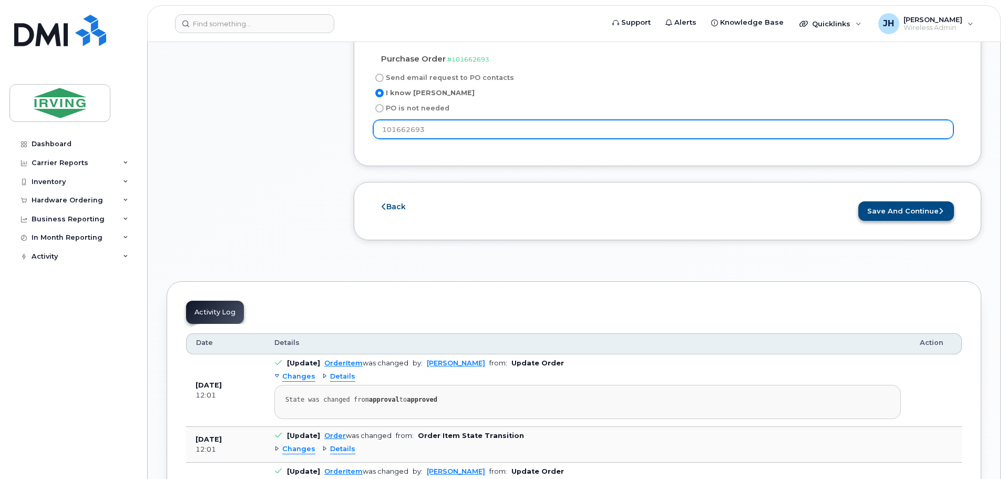
type input "101662693"
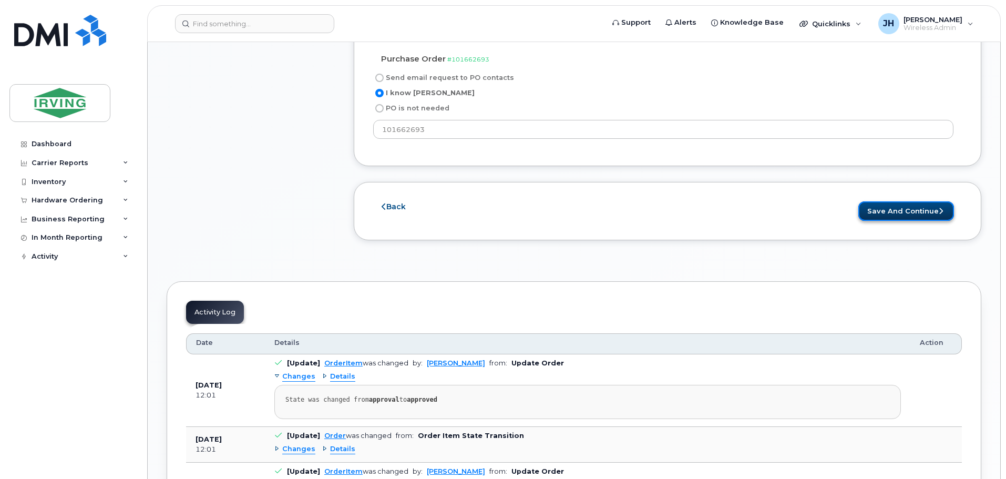
click at [911, 201] on button "Save and Continue" at bounding box center [906, 210] width 96 height 19
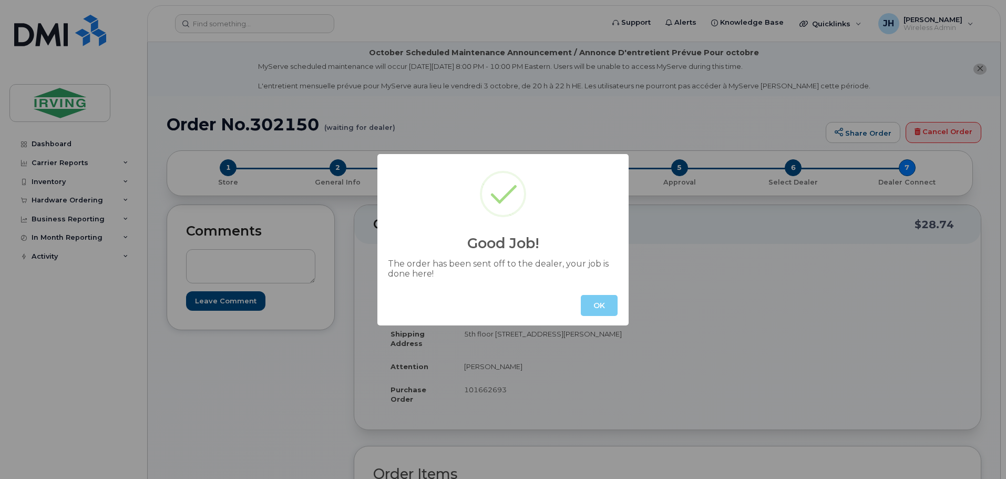
click at [596, 304] on button "OK" at bounding box center [599, 305] width 37 height 21
